Goal: Transaction & Acquisition: Purchase product/service

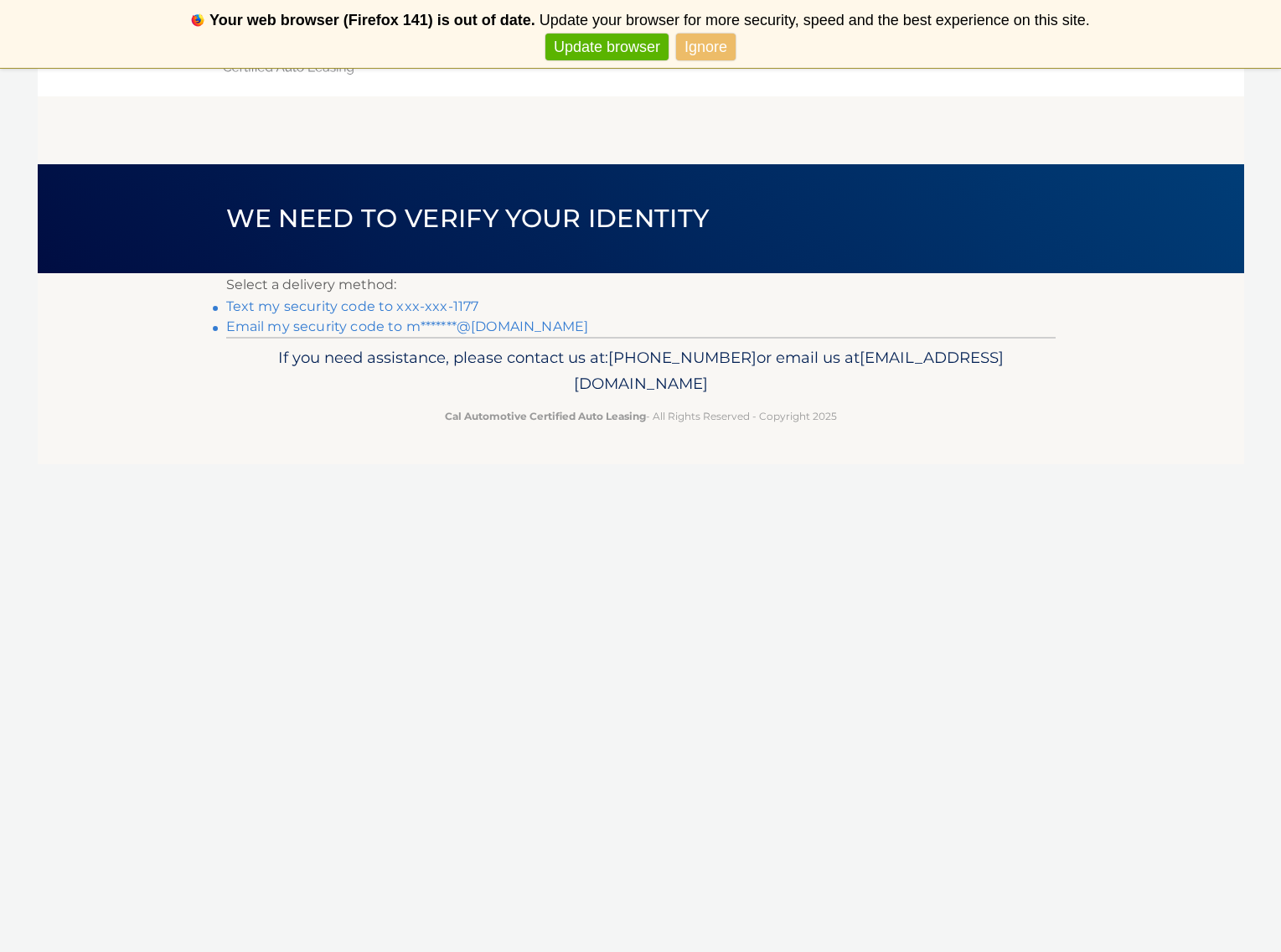
click at [377, 308] on link "Text my security code to xxx-xxx-1177" at bounding box center [352, 306] width 253 height 16
click at [703, 45] on link "Ignore" at bounding box center [706, 47] width 59 height 28
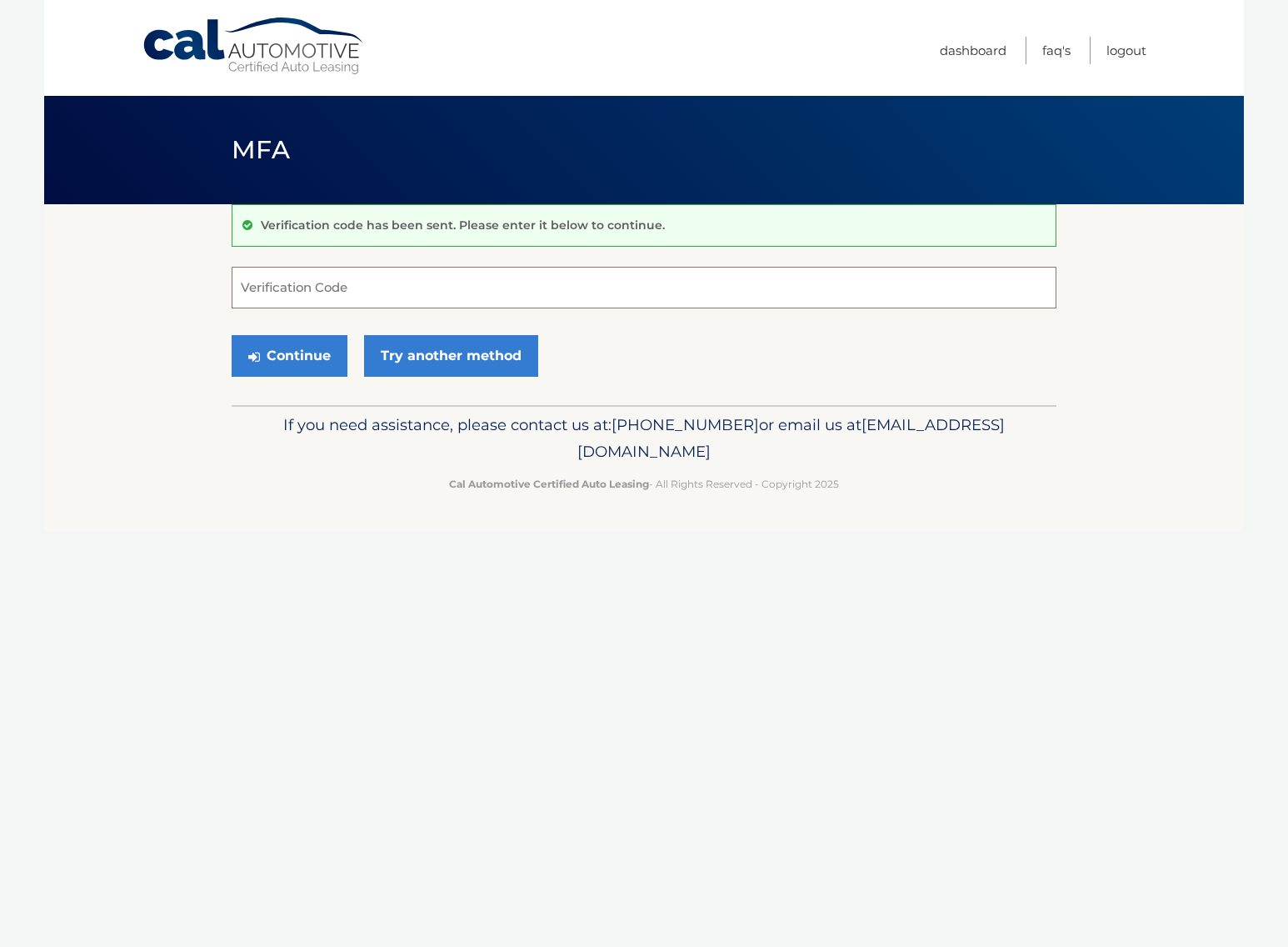
click at [306, 288] on input "Verification Code" at bounding box center [644, 288] width 825 height 42
type input "358367"
click at [231, 335] on button "Continue" at bounding box center [289, 356] width 116 height 42
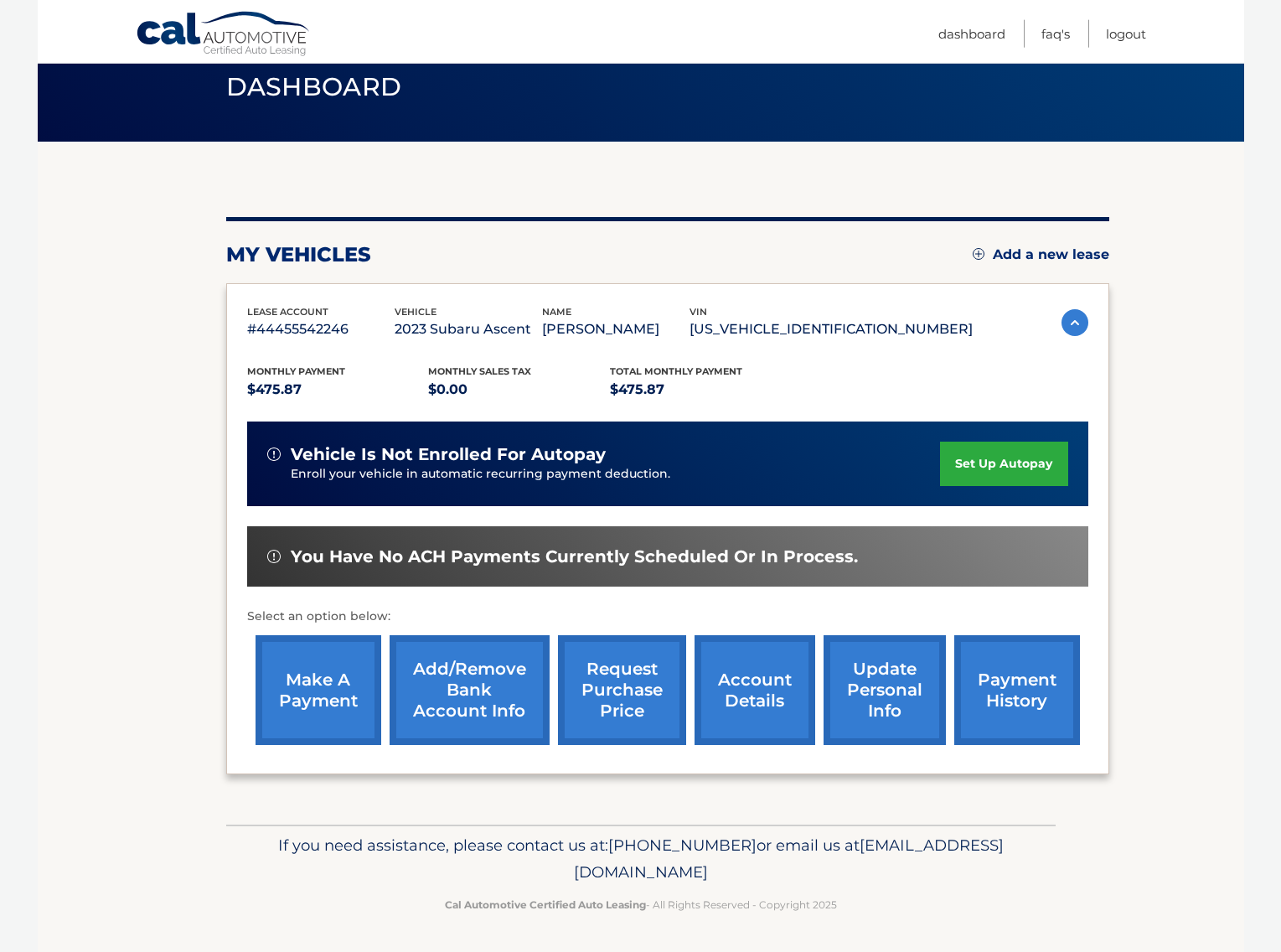
scroll to position [105, 0]
click at [304, 660] on link "make a payment" at bounding box center [319, 690] width 126 height 110
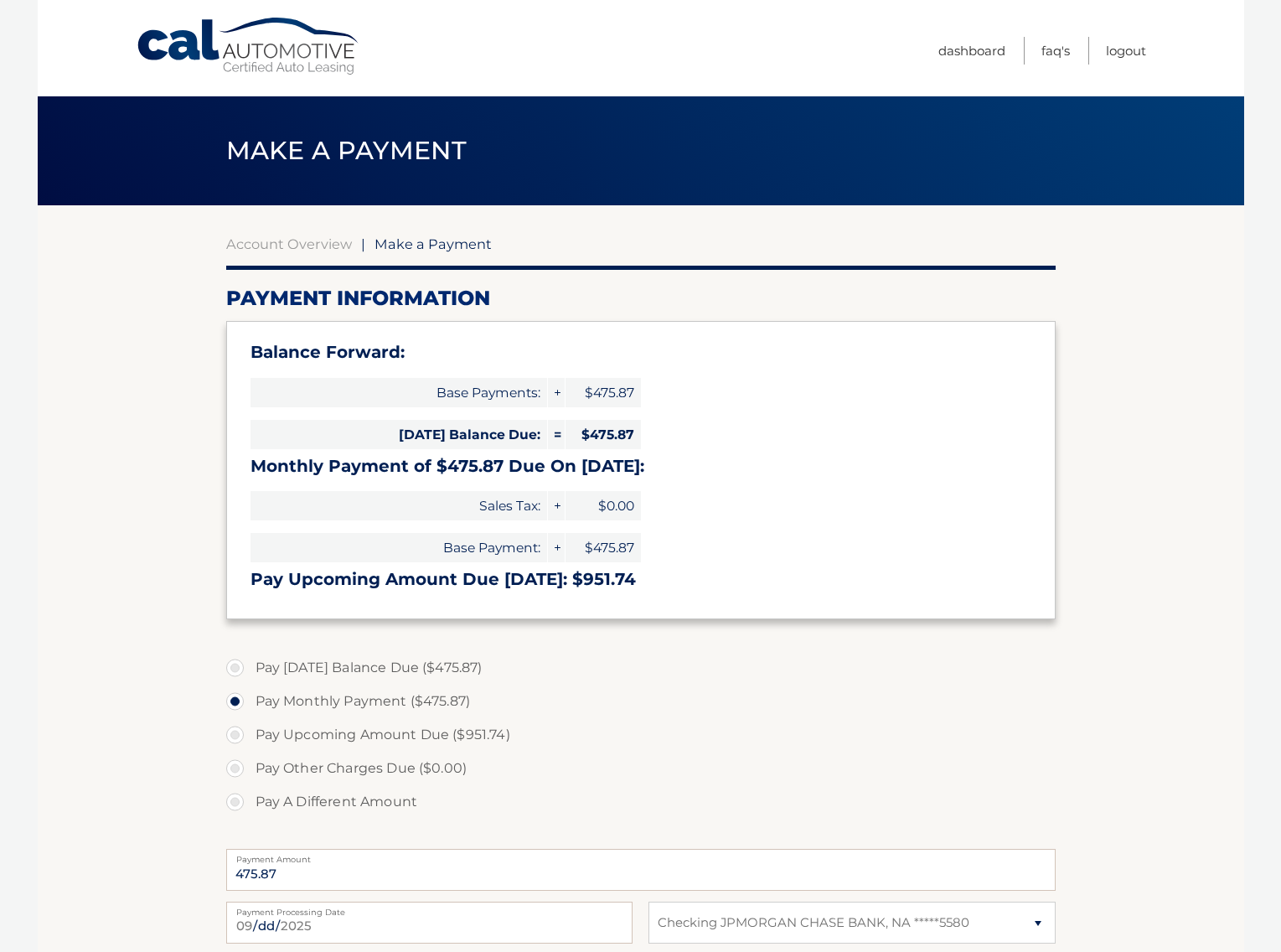
select select "YjdjYjcyZjktNTNkNi00NzU3LTkzNzUtM2JkMWY2MjY1NmM3"
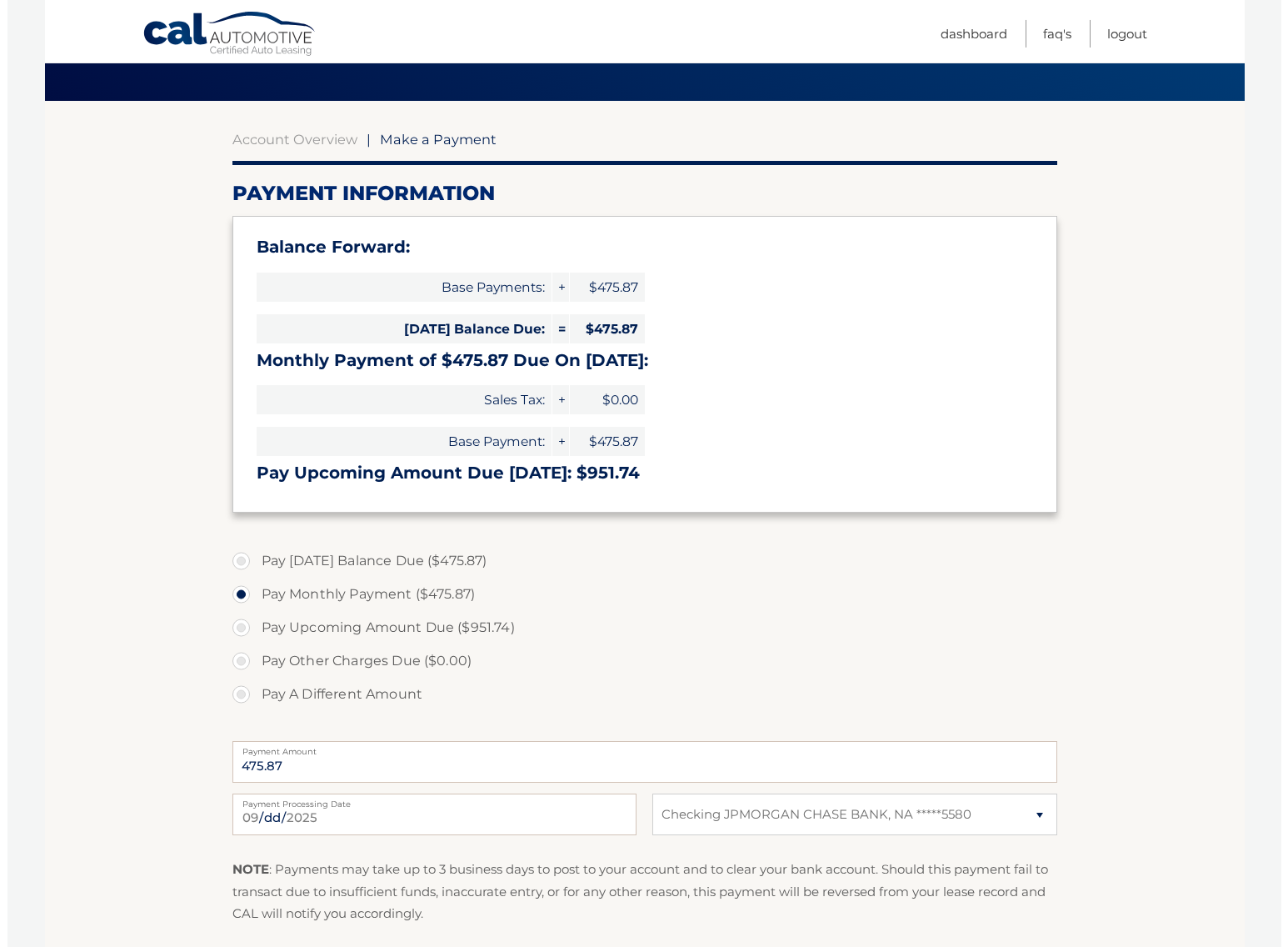
scroll to position [255, 0]
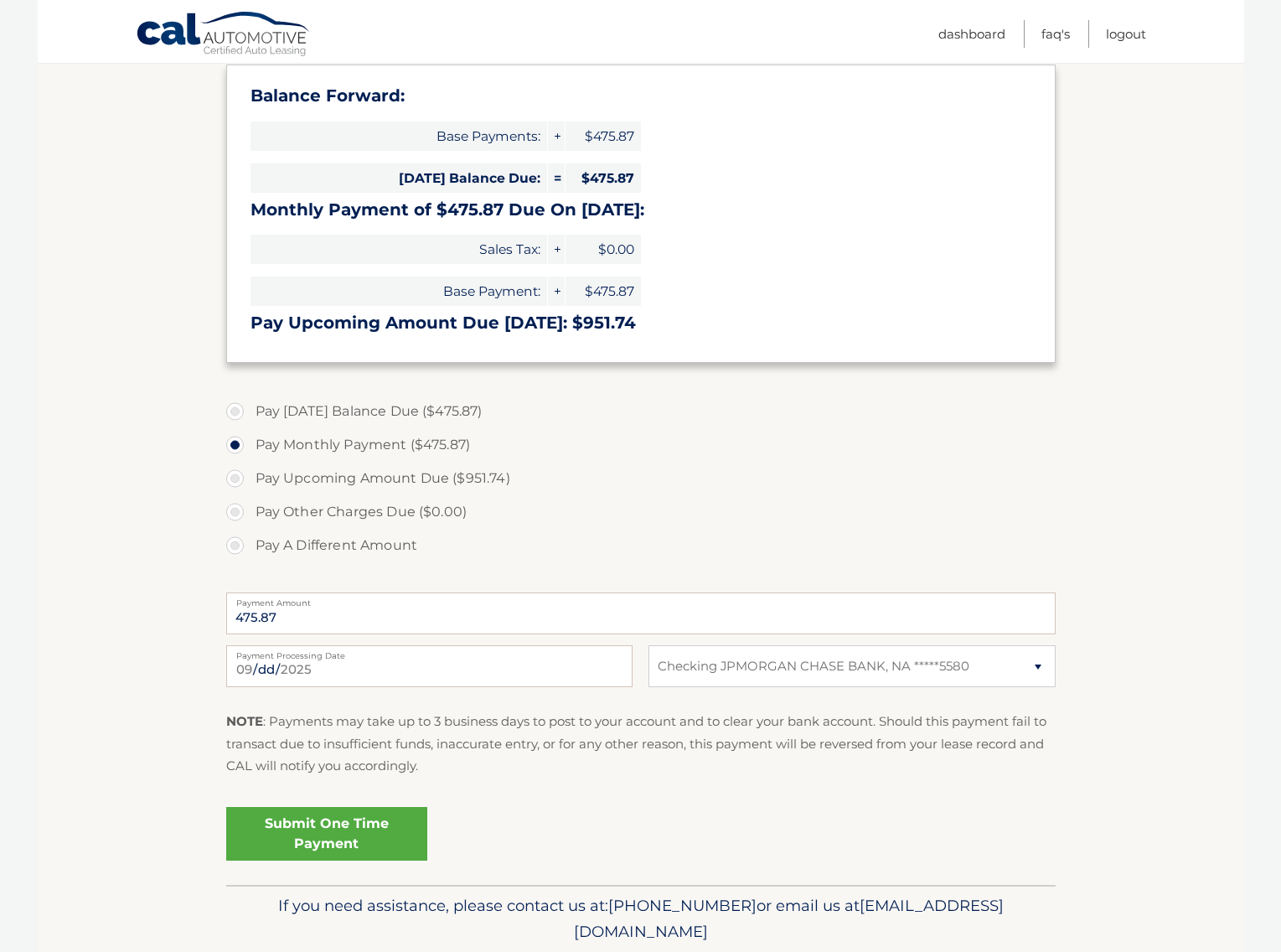
click at [348, 838] on link "Submit One Time Payment" at bounding box center [326, 834] width 201 height 53
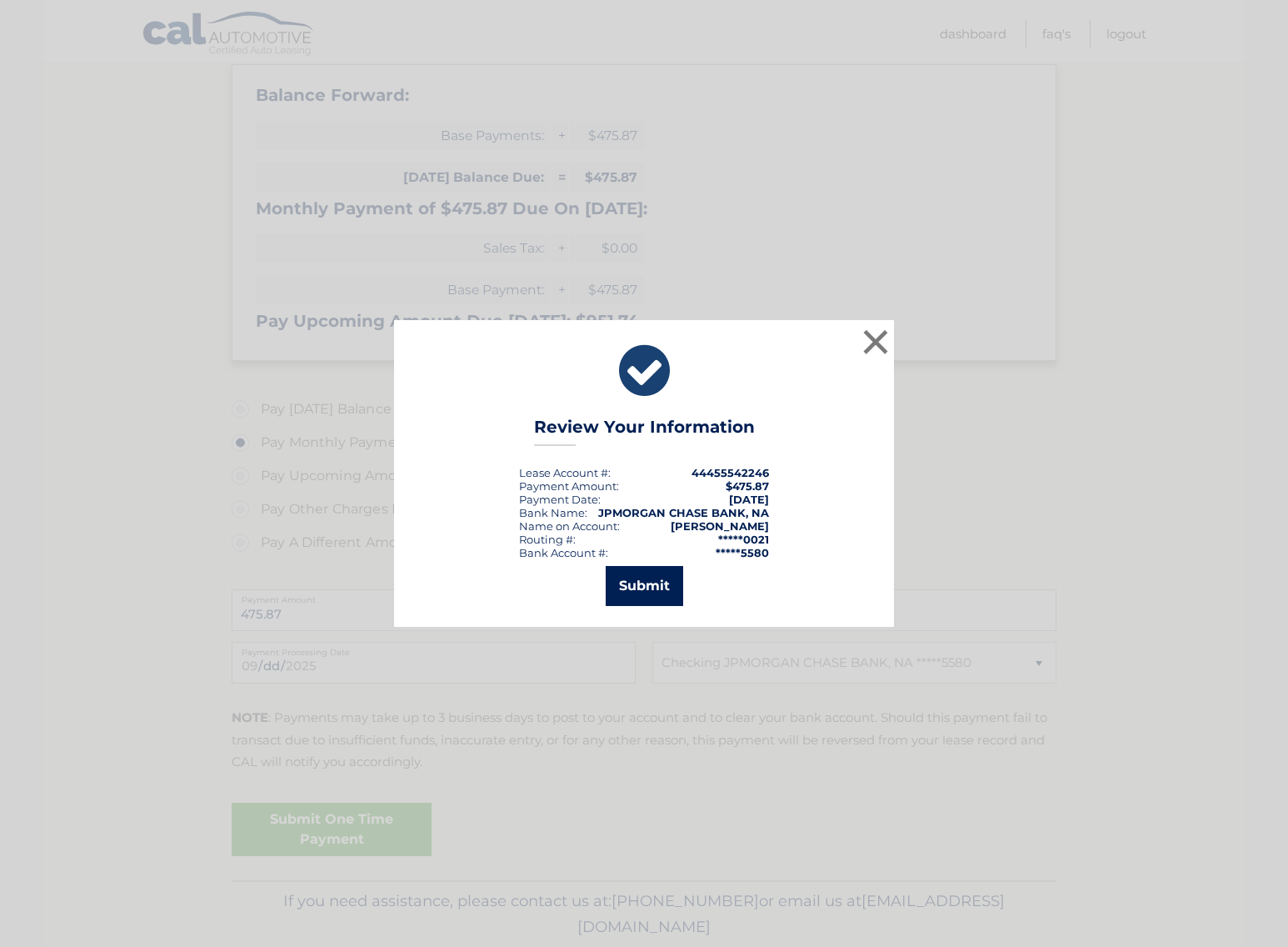
click at [659, 596] on button "Submit" at bounding box center [645, 585] width 78 height 40
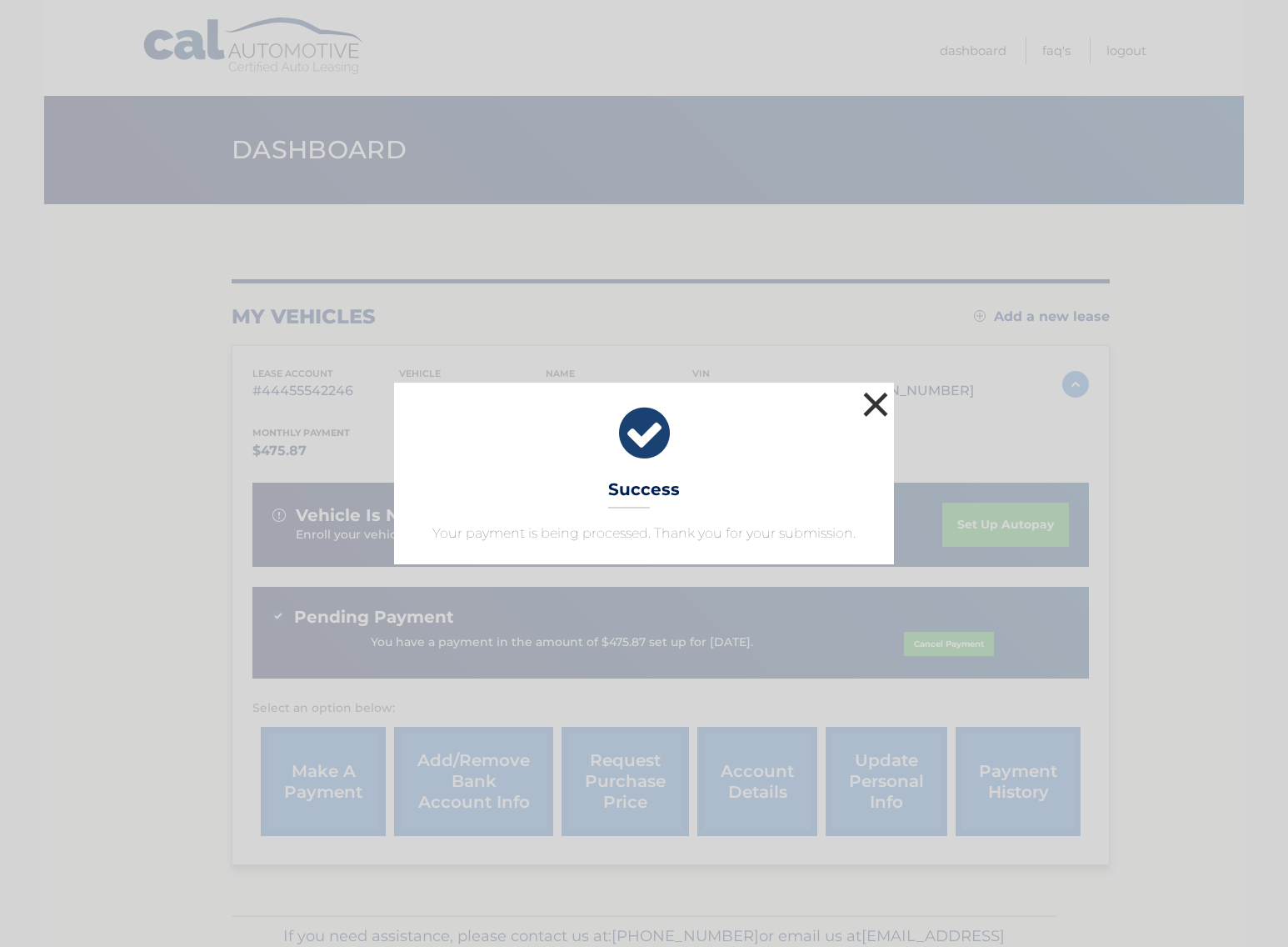
click at [877, 407] on button "×" at bounding box center [875, 403] width 33 height 33
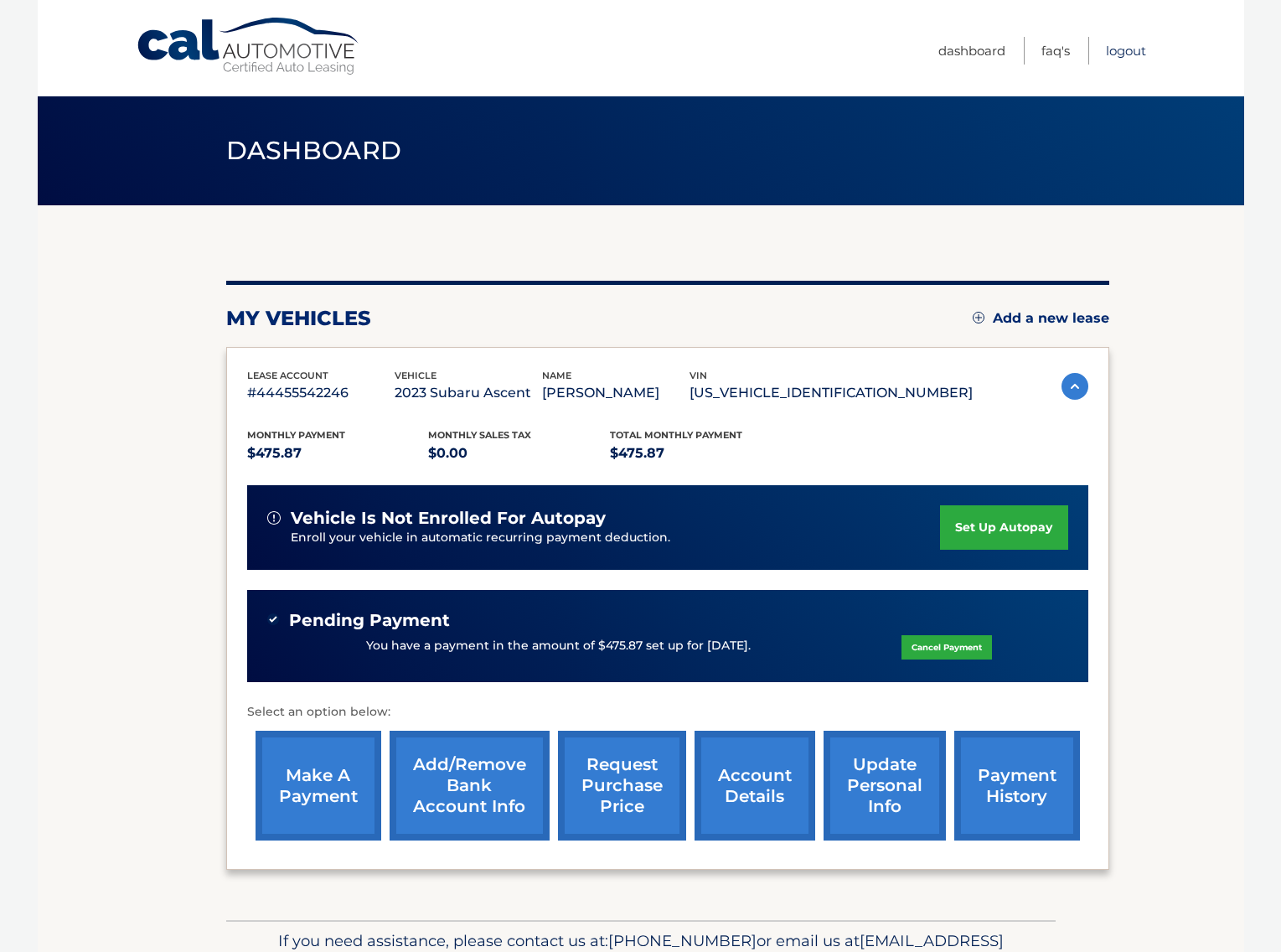
click at [1132, 48] on link "Logout" at bounding box center [1126, 51] width 40 height 28
